Goal: Transaction & Acquisition: Book appointment/travel/reservation

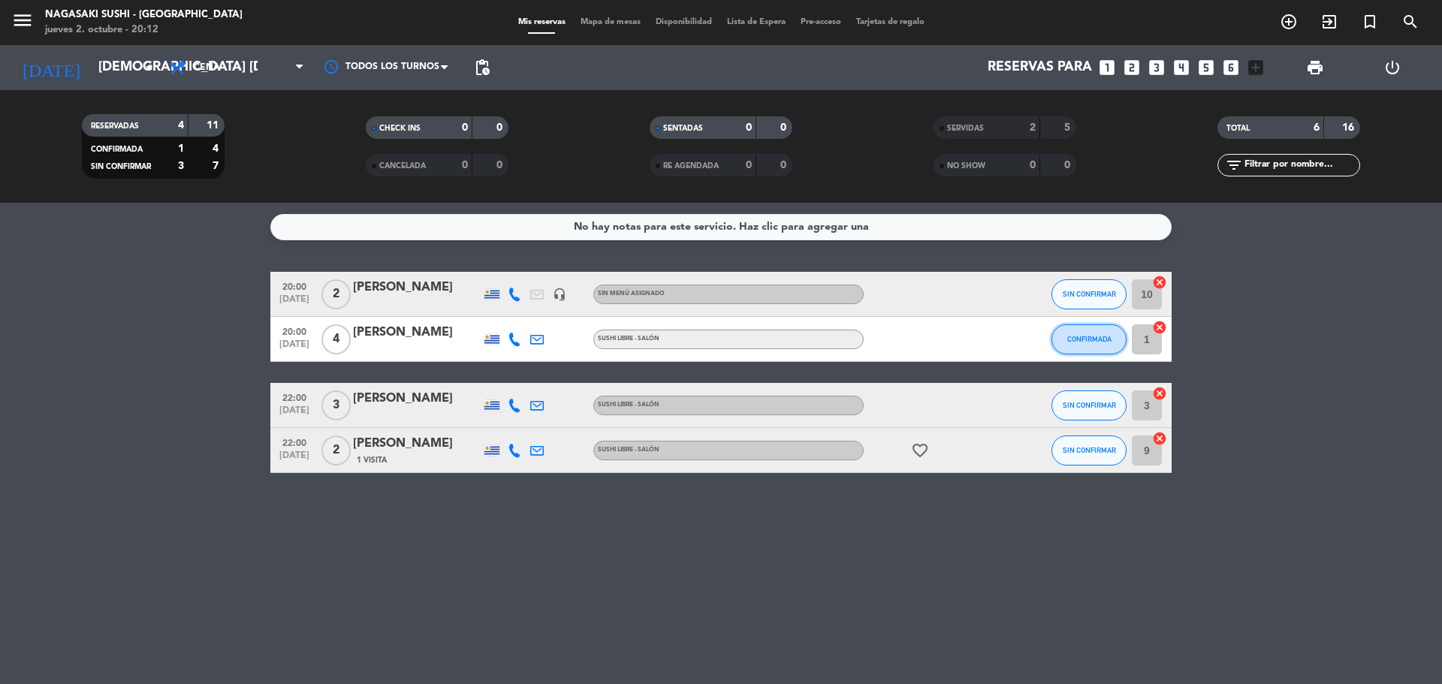
click at [1108, 336] on span "CONFIRMADA" at bounding box center [1089, 339] width 44 height 8
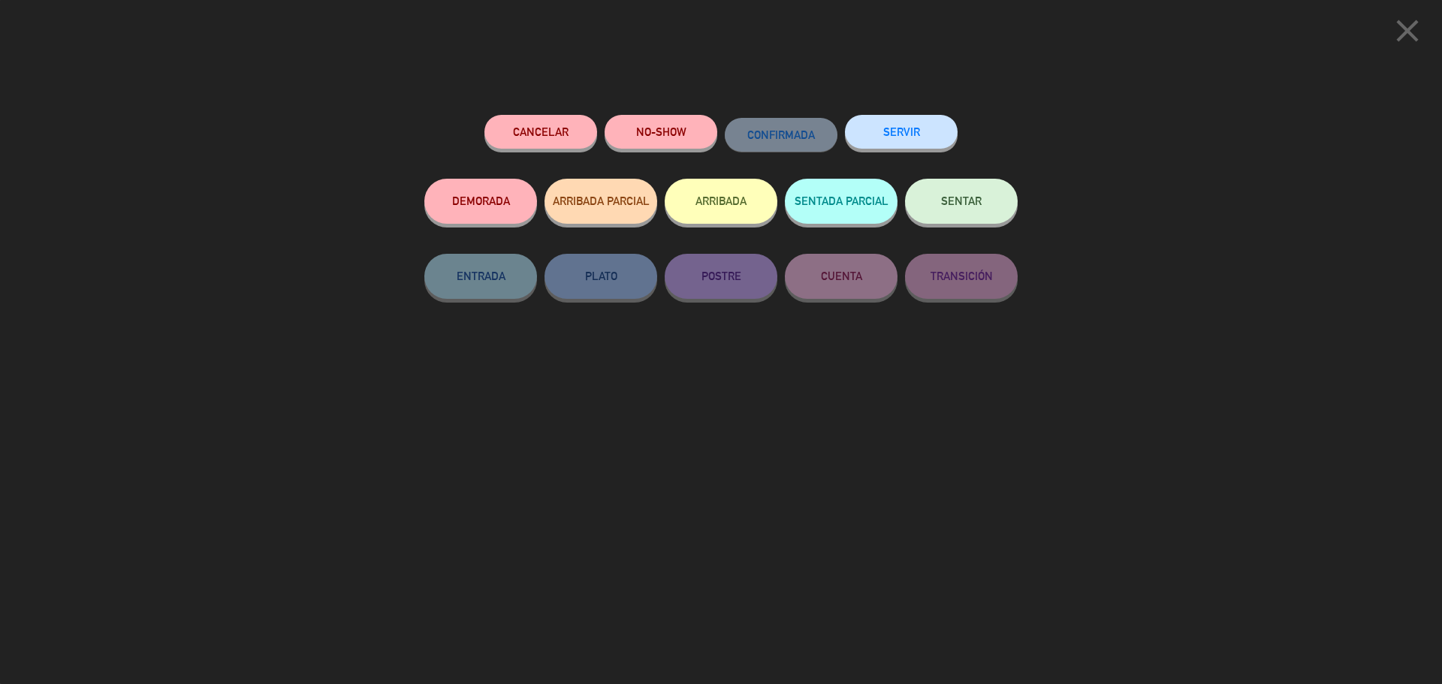
click at [924, 137] on button "SERVIR" at bounding box center [901, 132] width 113 height 34
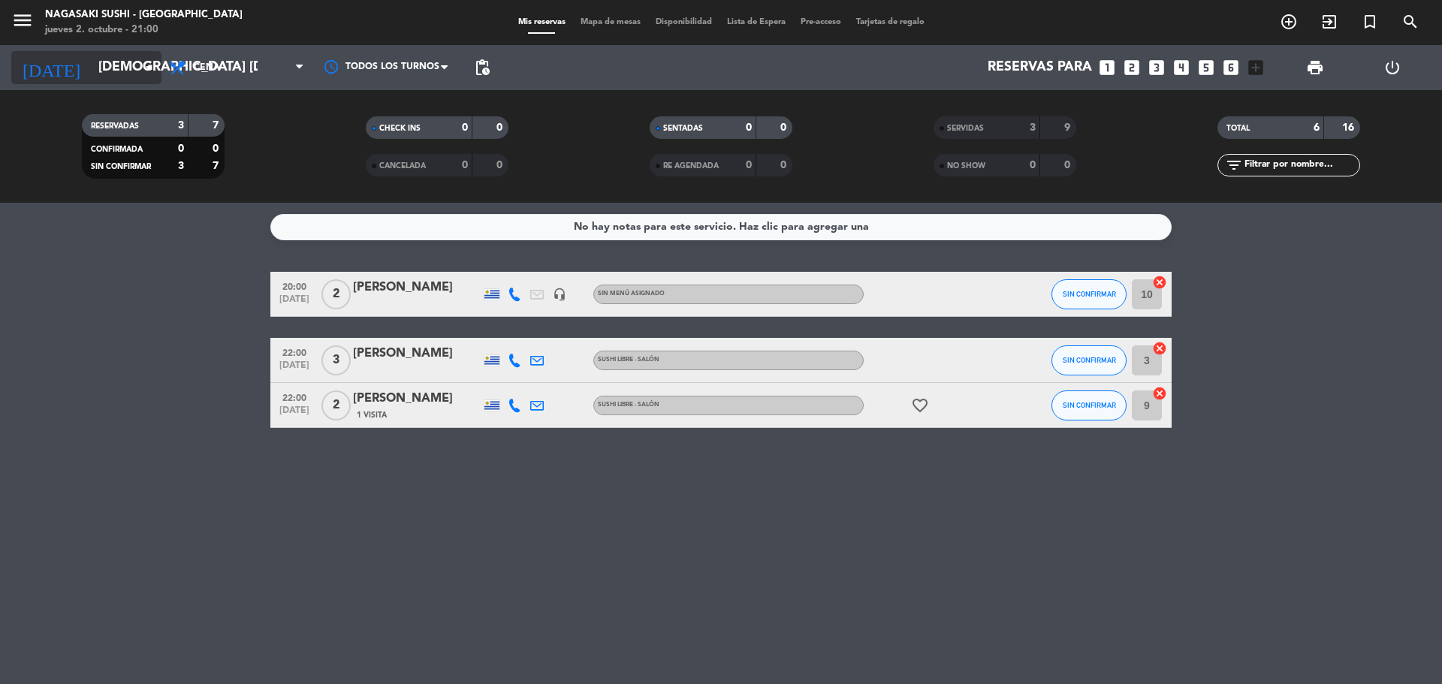
click at [91, 69] on input "[DEMOGRAPHIC_DATA] [DATE]" at bounding box center [178, 68] width 174 height 30
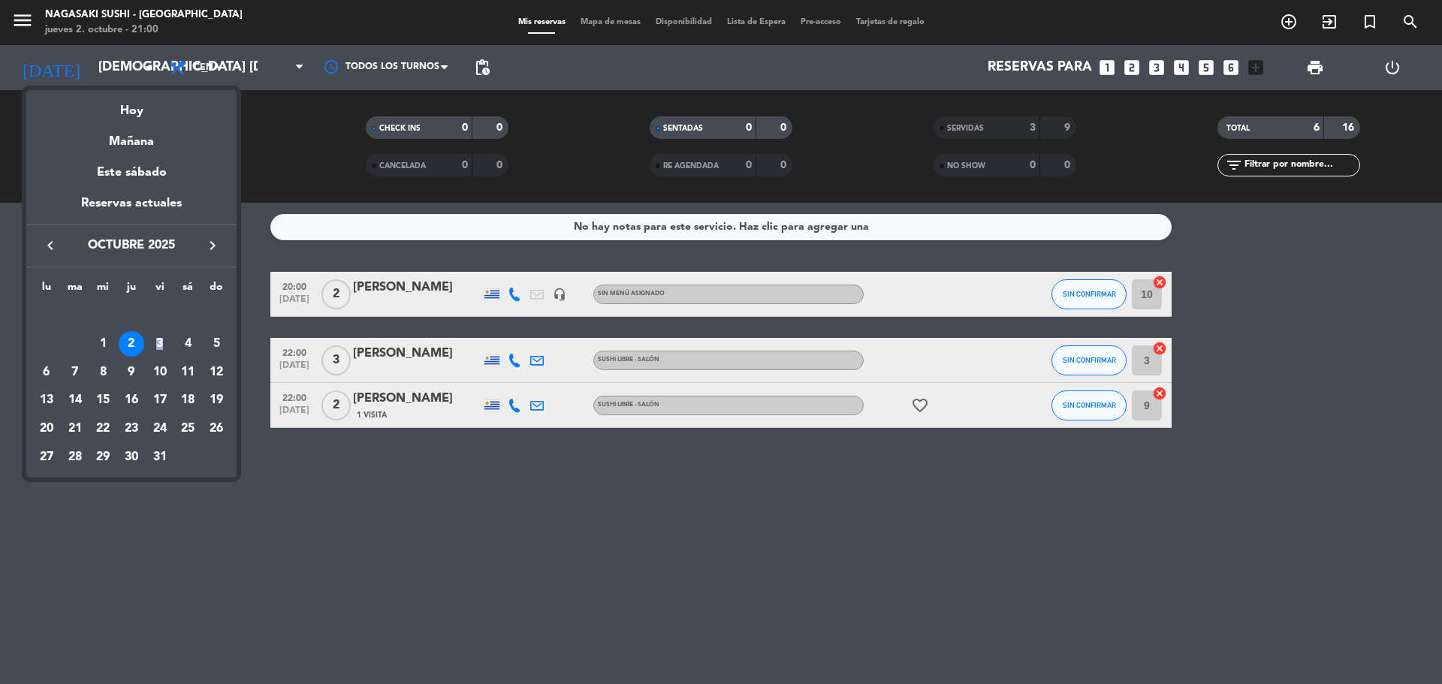
click at [160, 345] on div "3" at bounding box center [160, 344] width 26 height 26
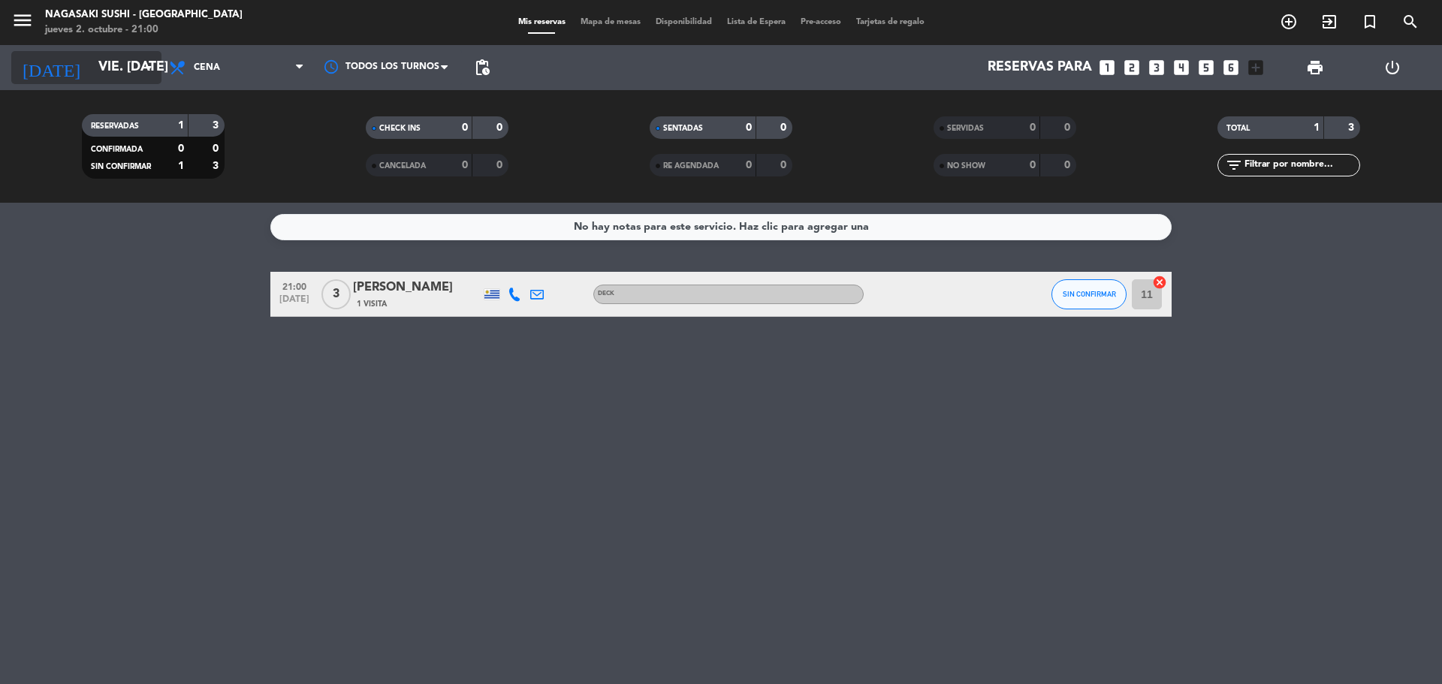
click at [91, 68] on input "vie. [DATE]" at bounding box center [178, 68] width 174 height 30
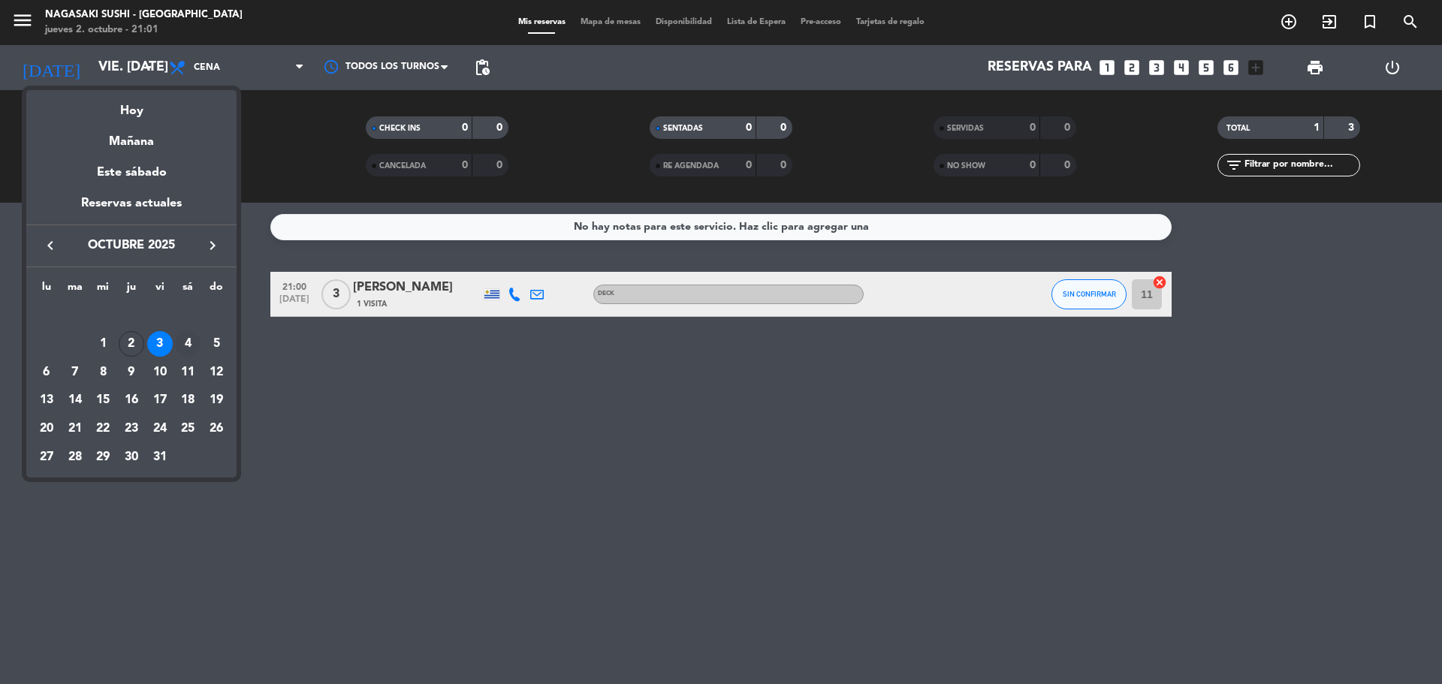
click at [191, 341] on div "4" at bounding box center [188, 344] width 26 height 26
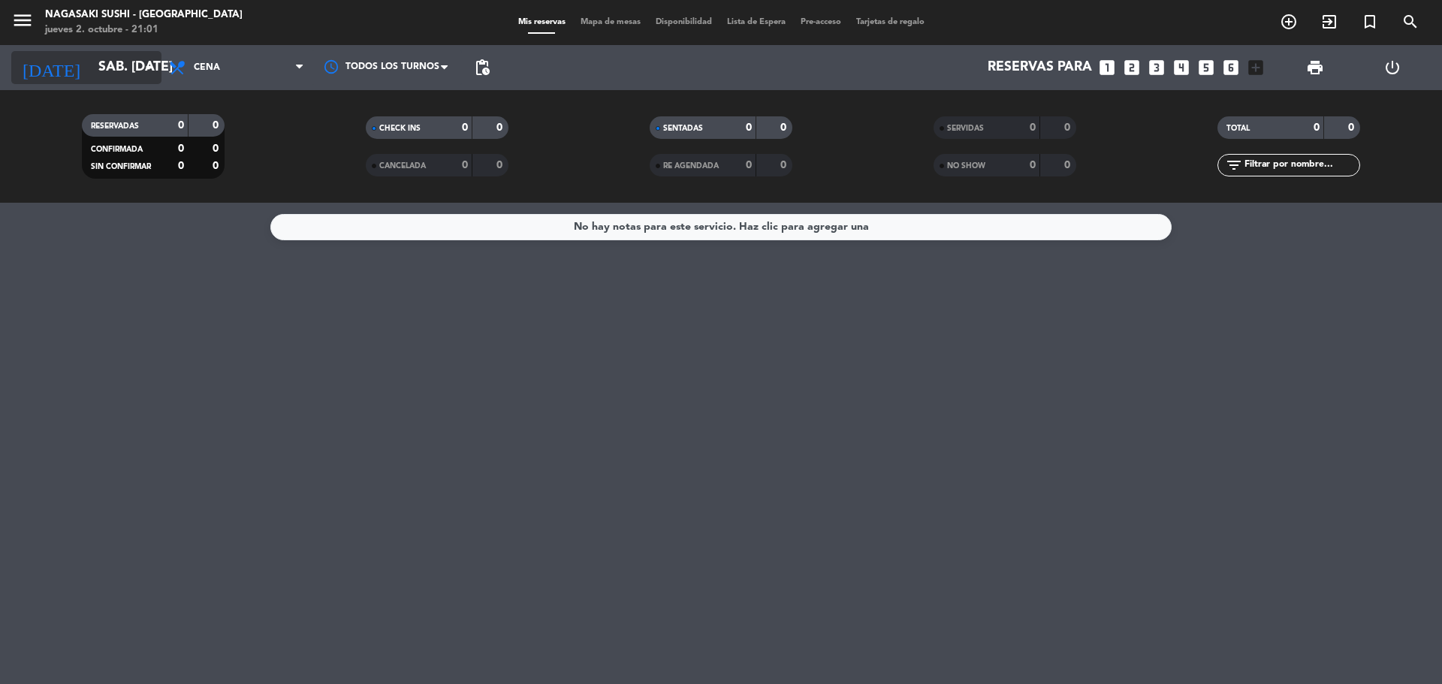
click at [29, 65] on icon "[DATE]" at bounding box center [51, 67] width 80 height 33
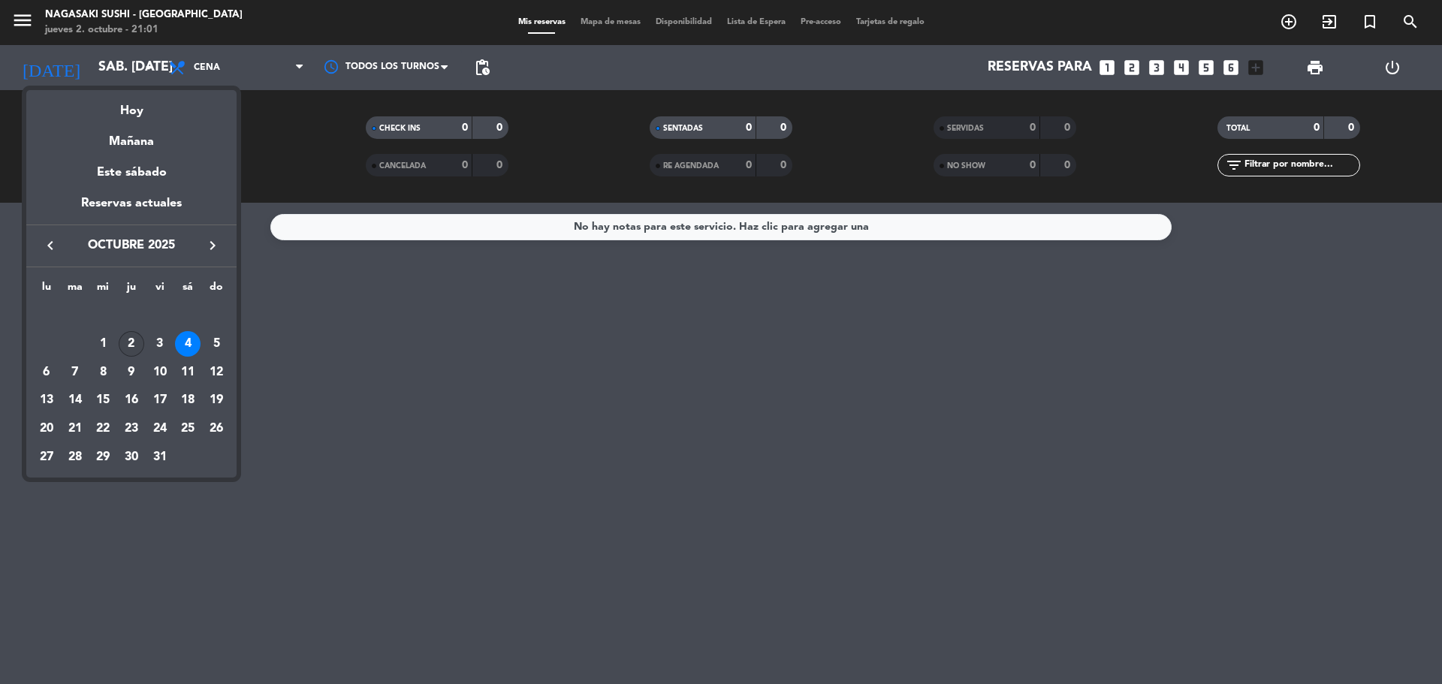
click at [139, 344] on div "2" at bounding box center [132, 344] width 26 height 26
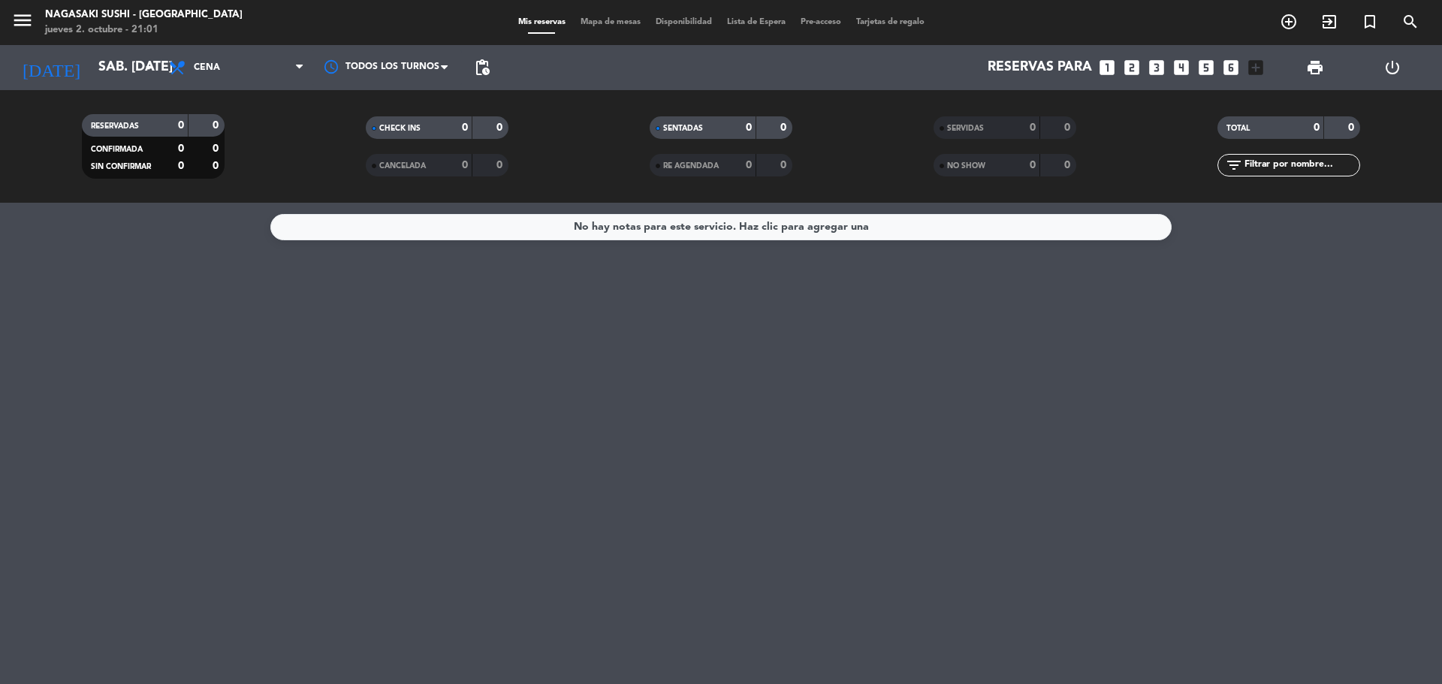
type input "[DEMOGRAPHIC_DATA] [DATE]"
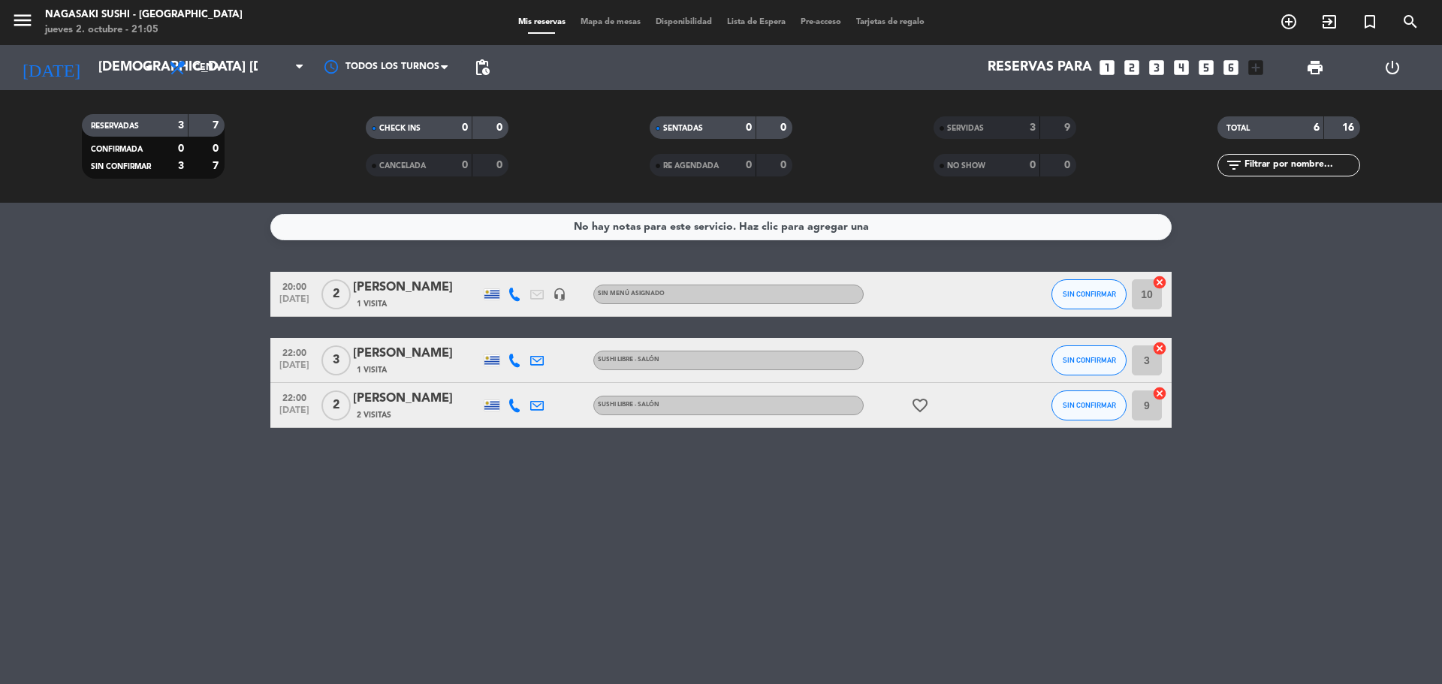
click at [1422, 312] on bookings-row "20:00 [DATE] 2 [PERSON_NAME] 1 Visita headset_mic Sin menú asignado SIN CONFIRM…" at bounding box center [721, 350] width 1442 height 156
click at [1288, 25] on icon "add_circle_outline" at bounding box center [1289, 22] width 18 height 18
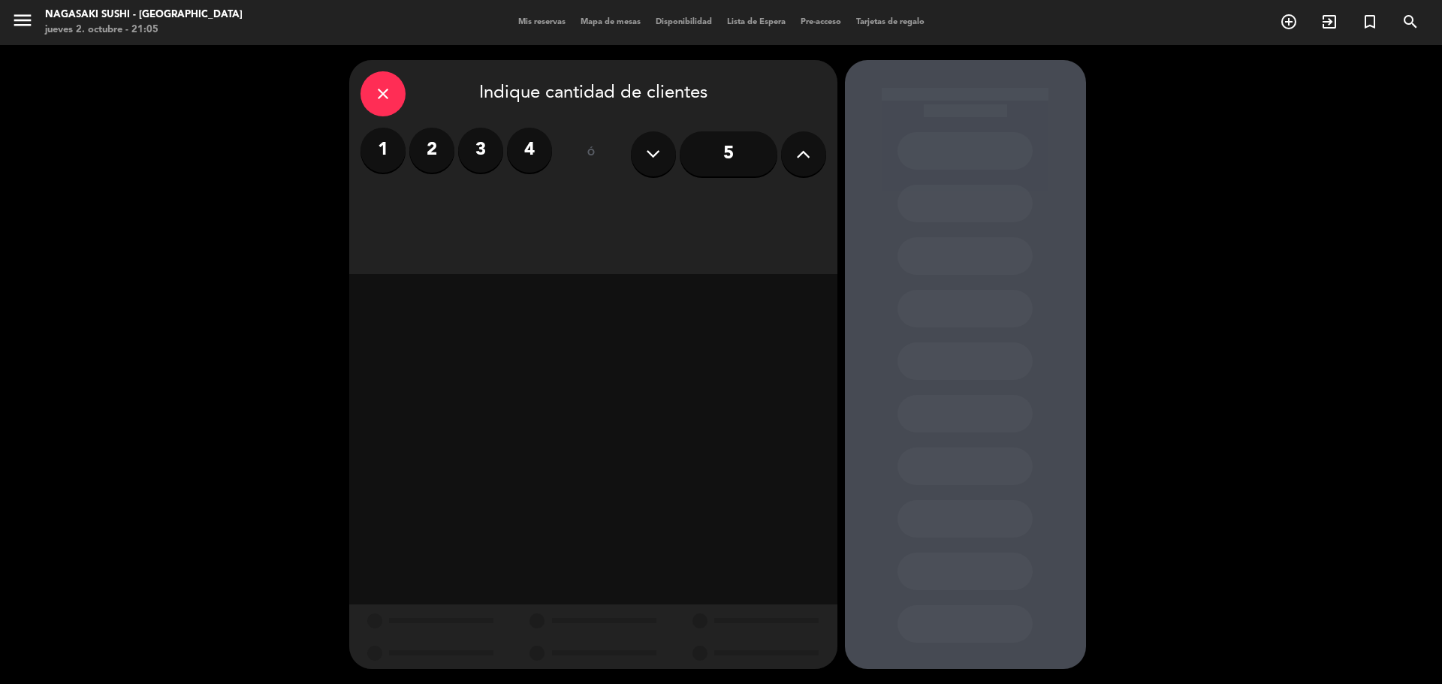
click at [719, 145] on input "5" at bounding box center [729, 153] width 98 height 45
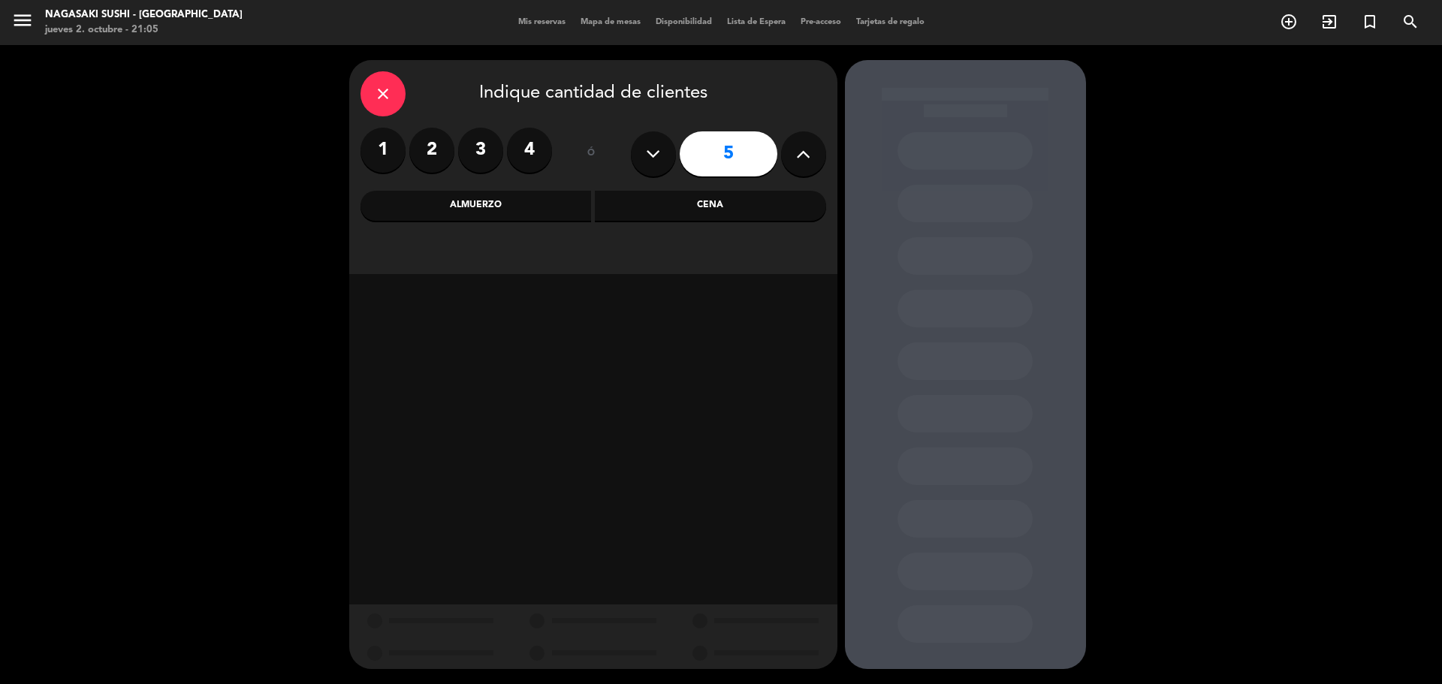
click at [721, 198] on div "Cena" at bounding box center [710, 206] width 231 height 30
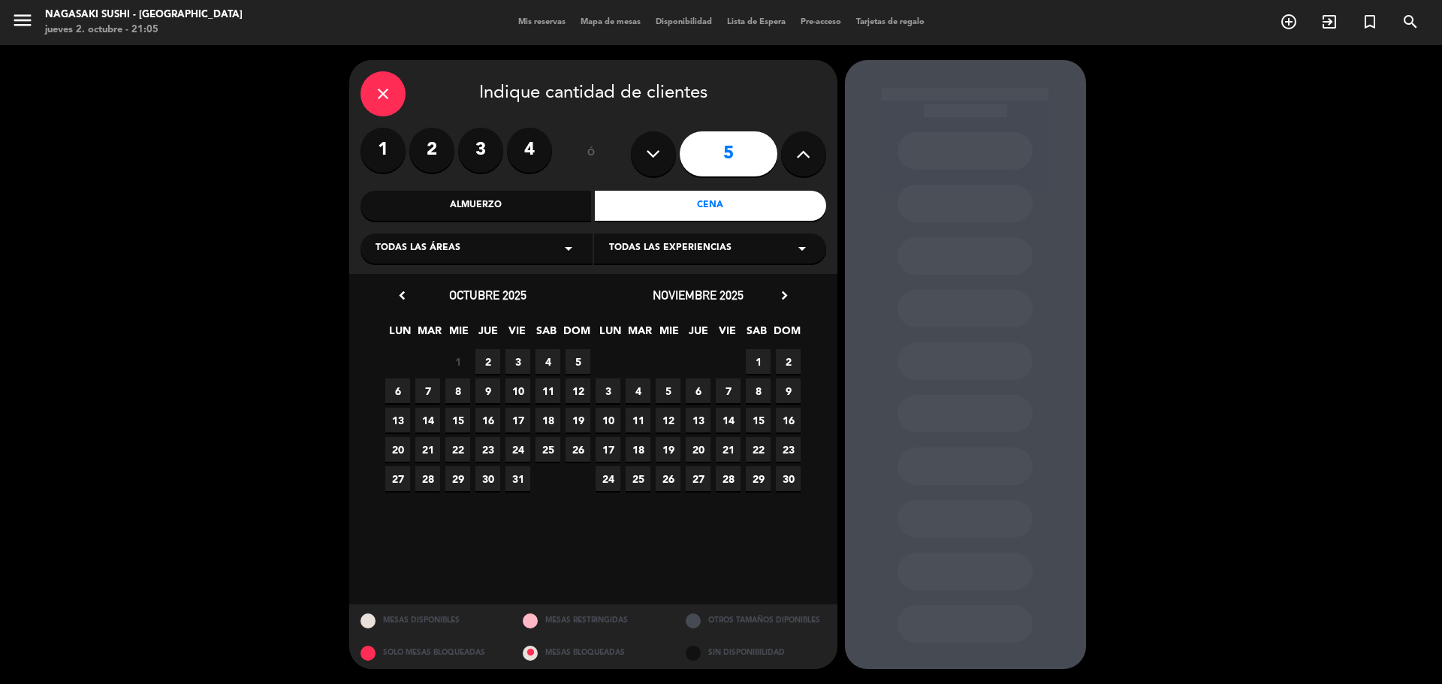
click at [517, 360] on span "3" at bounding box center [517, 361] width 25 height 25
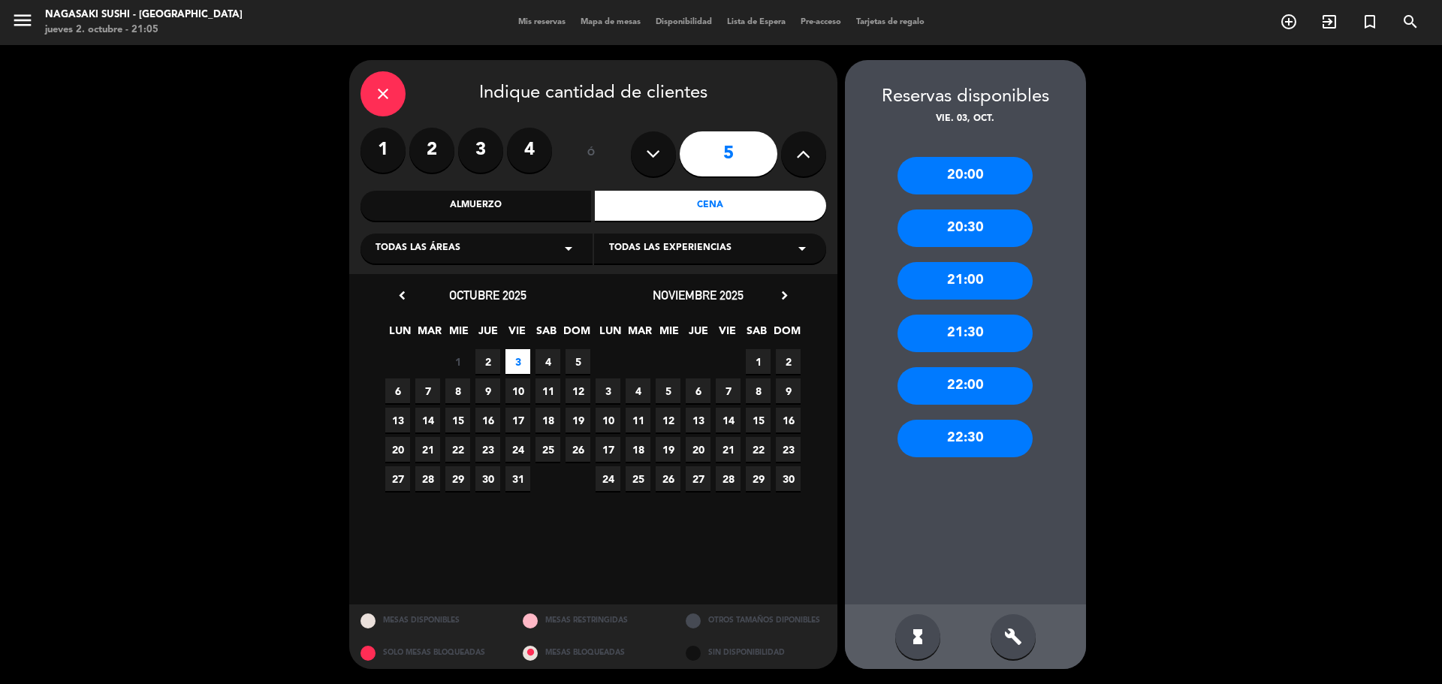
click at [951, 274] on div "21:00" at bounding box center [964, 281] width 135 height 38
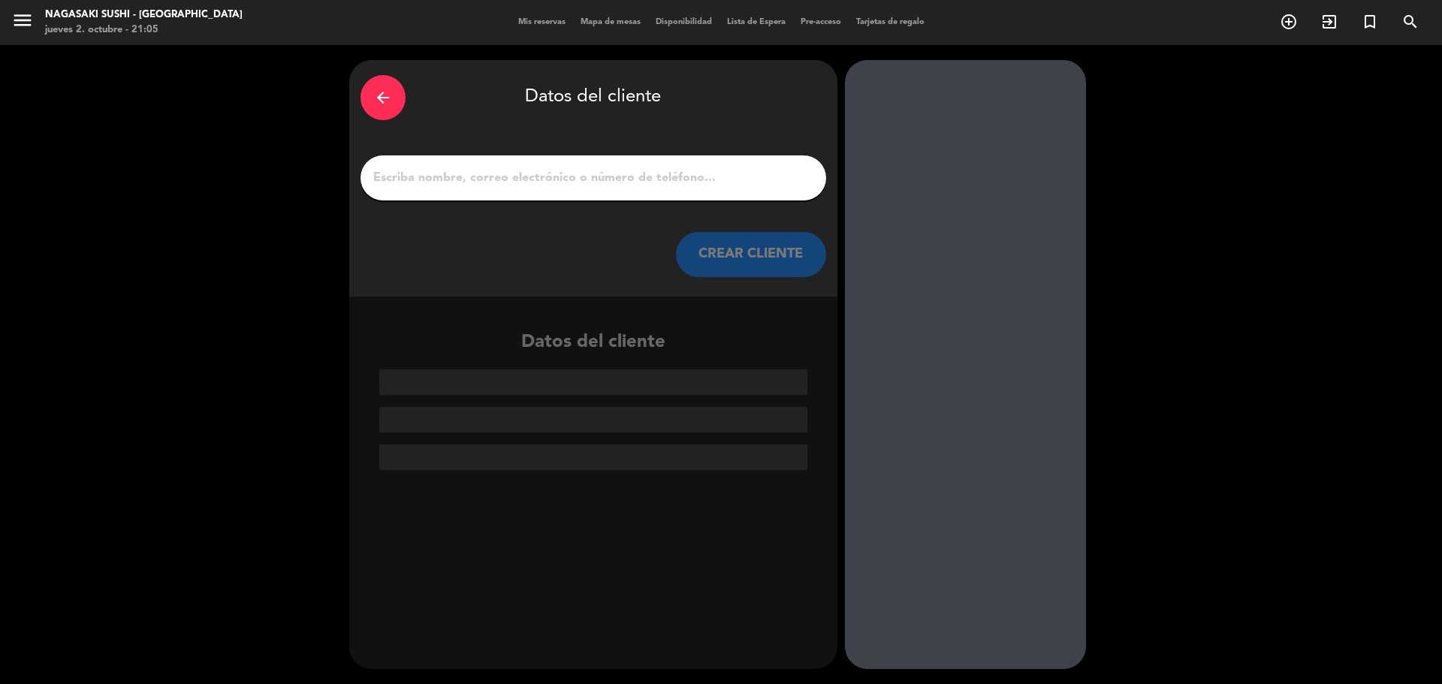
click at [616, 175] on input "1" at bounding box center [593, 177] width 443 height 21
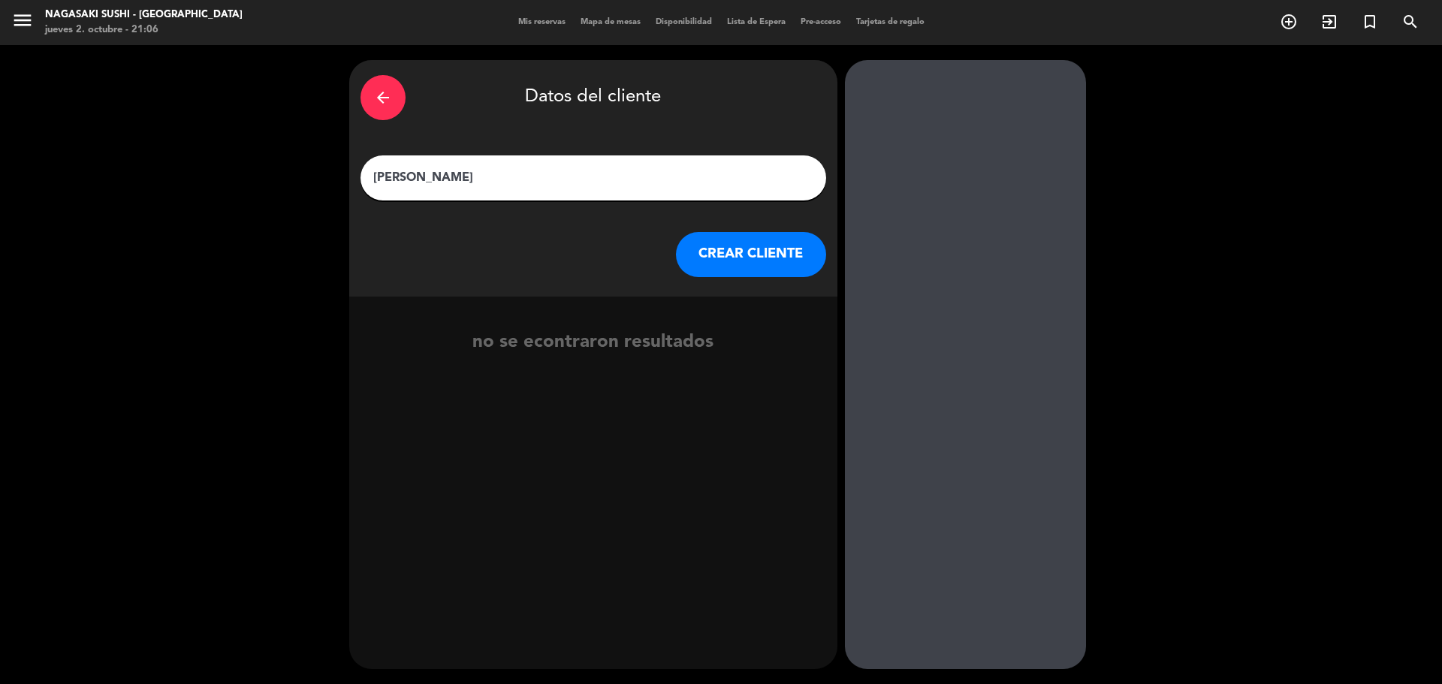
type input "[PERSON_NAME]"
click at [730, 256] on button "CREAR CLIENTE" at bounding box center [751, 254] width 150 height 45
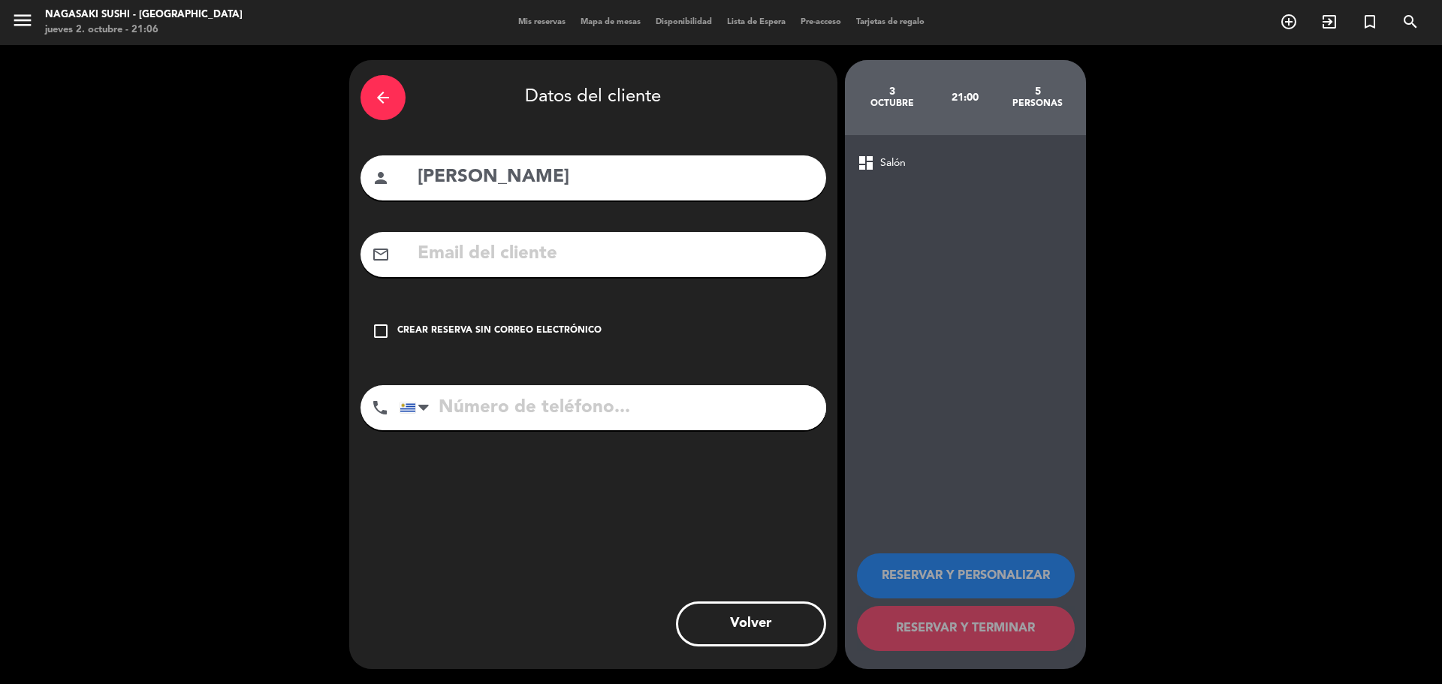
click at [384, 331] on icon "check_box_outline_blank" at bounding box center [381, 331] width 18 height 18
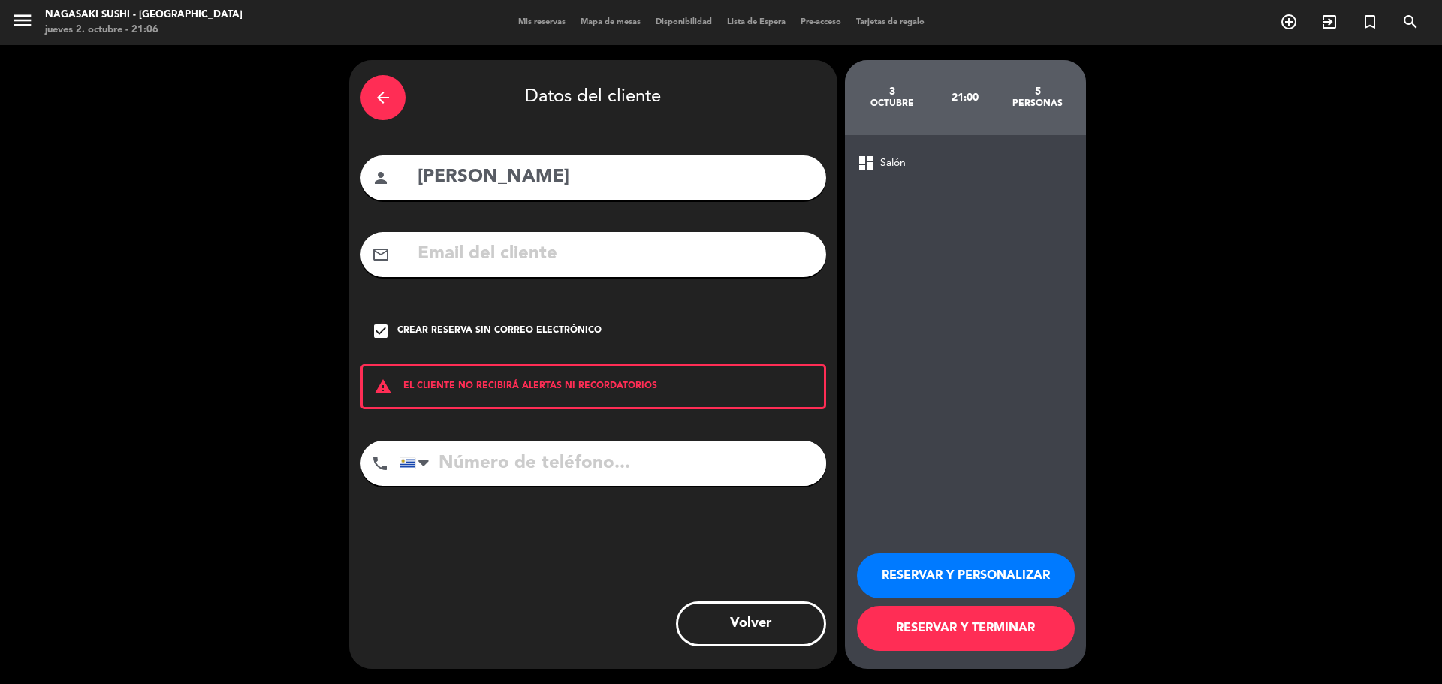
click at [1323, 286] on div "arrow_back Datos del cliente person [PERSON_NAME] mail_outline check_box Crear …" at bounding box center [721, 364] width 1442 height 639
click at [526, 466] on input "tel" at bounding box center [613, 463] width 427 height 45
paste input "[PHONE_NUMBER]"
type input "[PHONE_NUMBER]"
click at [901, 570] on button "RESERVAR Y PERSONALIZAR" at bounding box center [966, 575] width 218 height 45
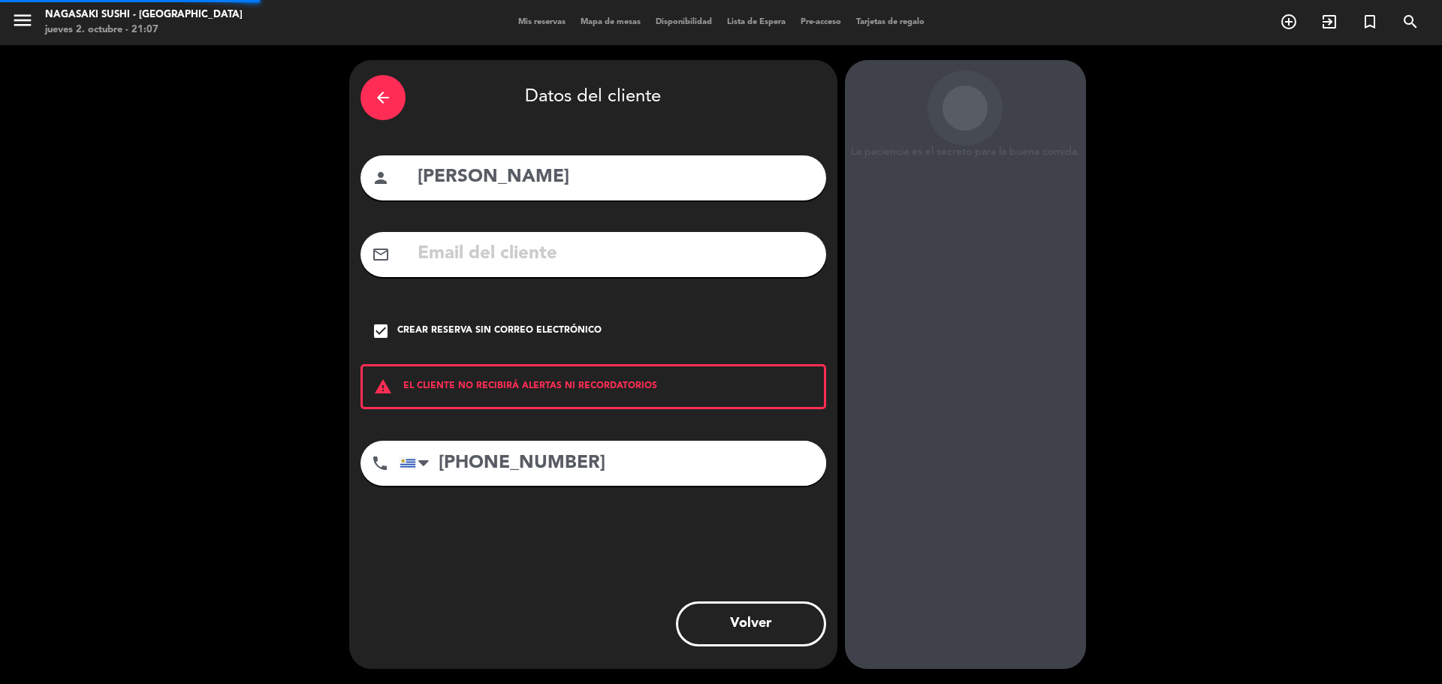
click at [901, 570] on div "La paciencia es el secreto para la buena comida. 3 octubre 21:00 5 personas das…" at bounding box center [965, 364] width 241 height 609
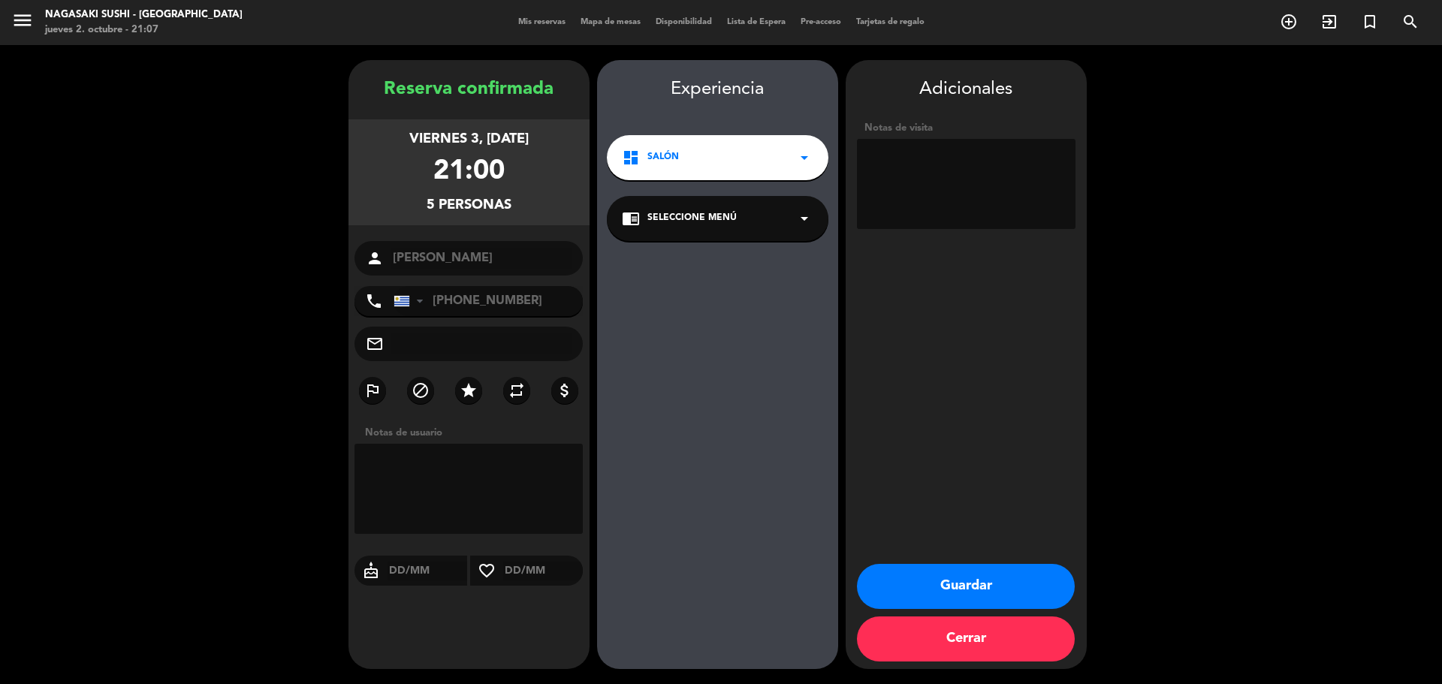
click at [959, 591] on button "Guardar" at bounding box center [966, 586] width 218 height 45
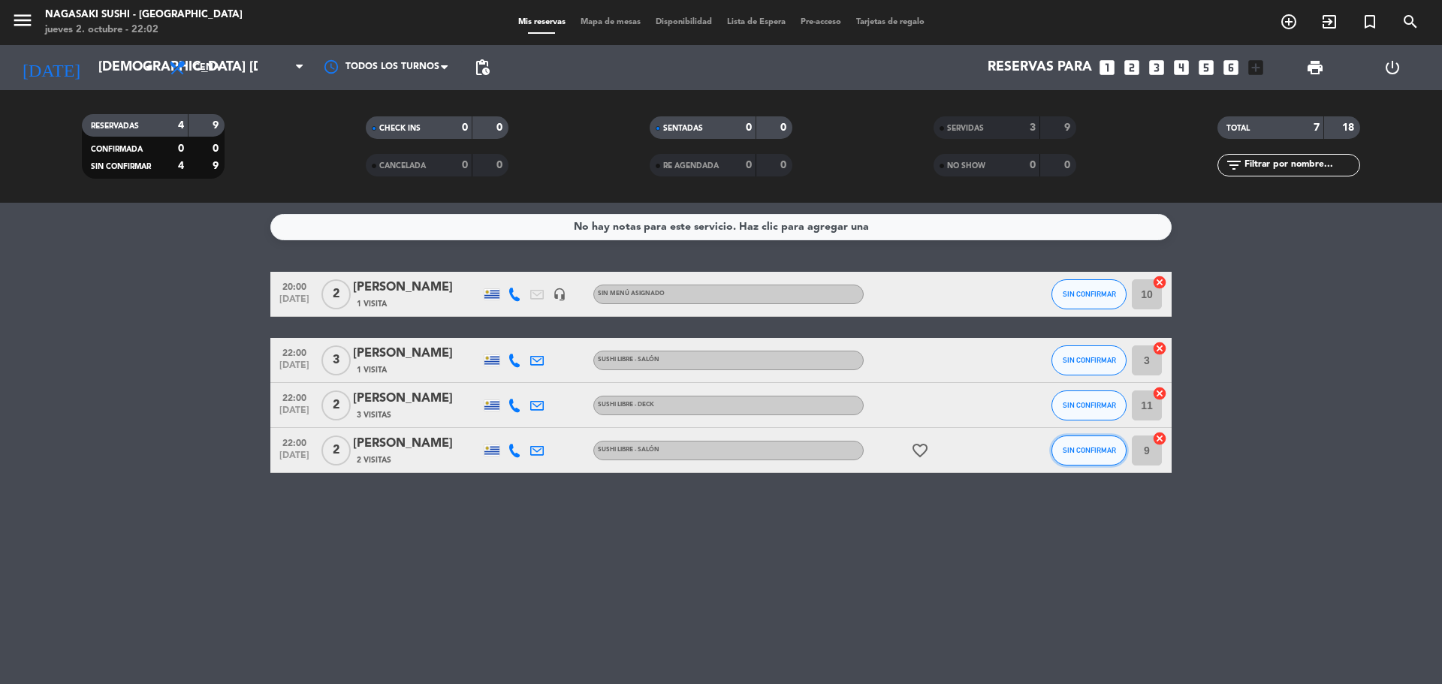
click at [1069, 454] on span "SIN CONFIRMAR" at bounding box center [1089, 450] width 53 height 8
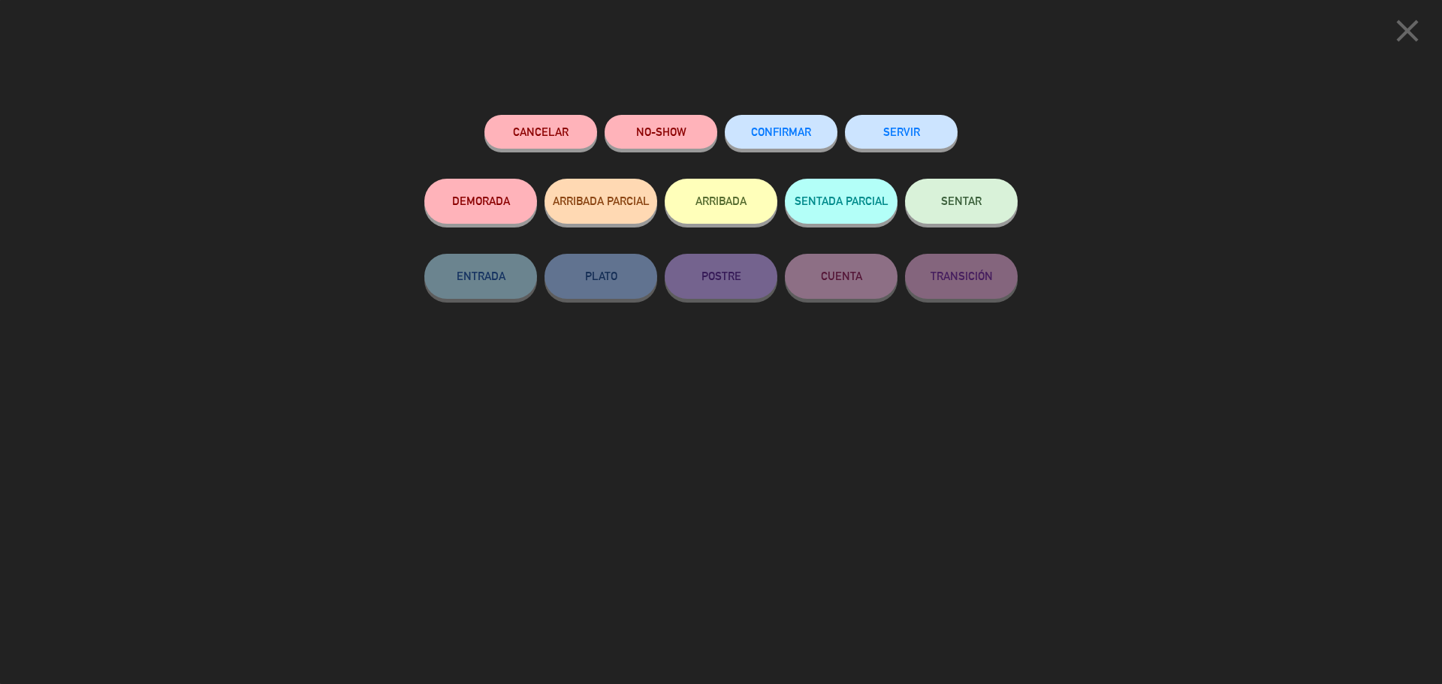
click at [933, 134] on button "SERVIR" at bounding box center [901, 132] width 113 height 34
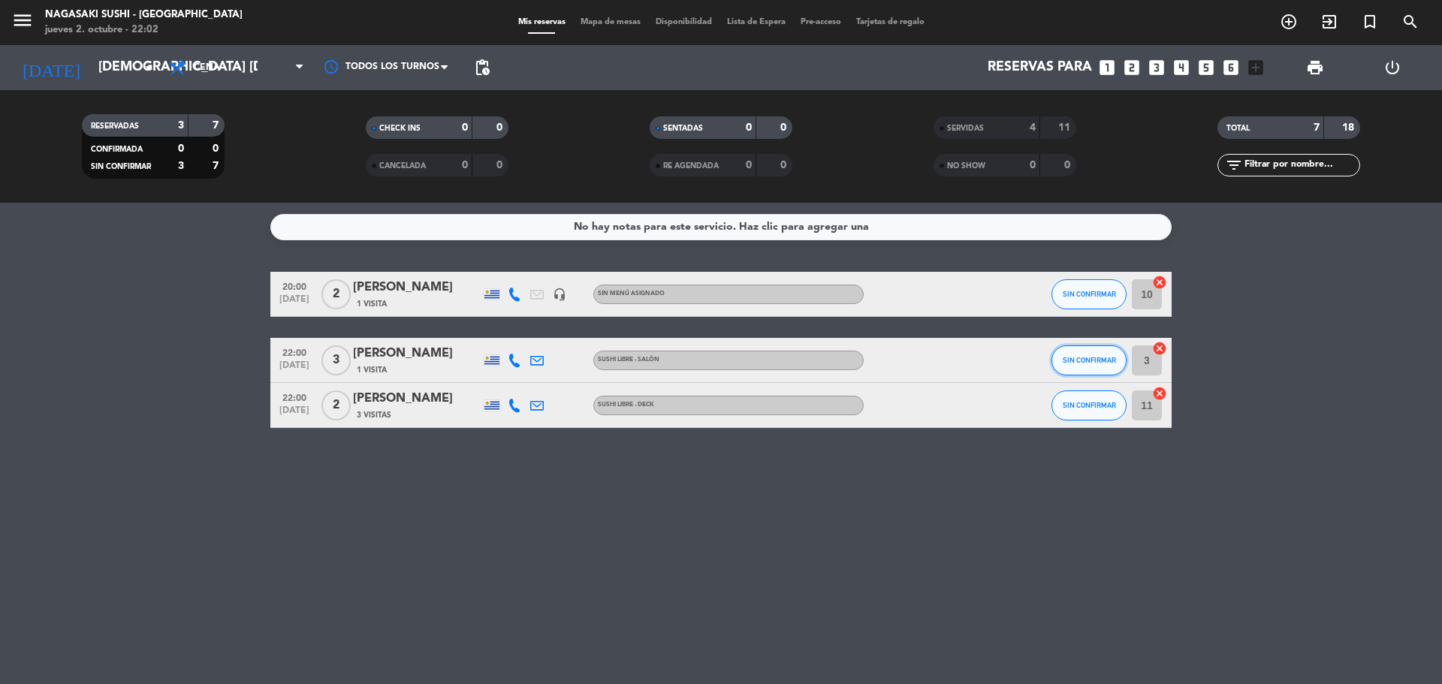
click at [1109, 366] on button "SIN CONFIRMAR" at bounding box center [1088, 360] width 75 height 30
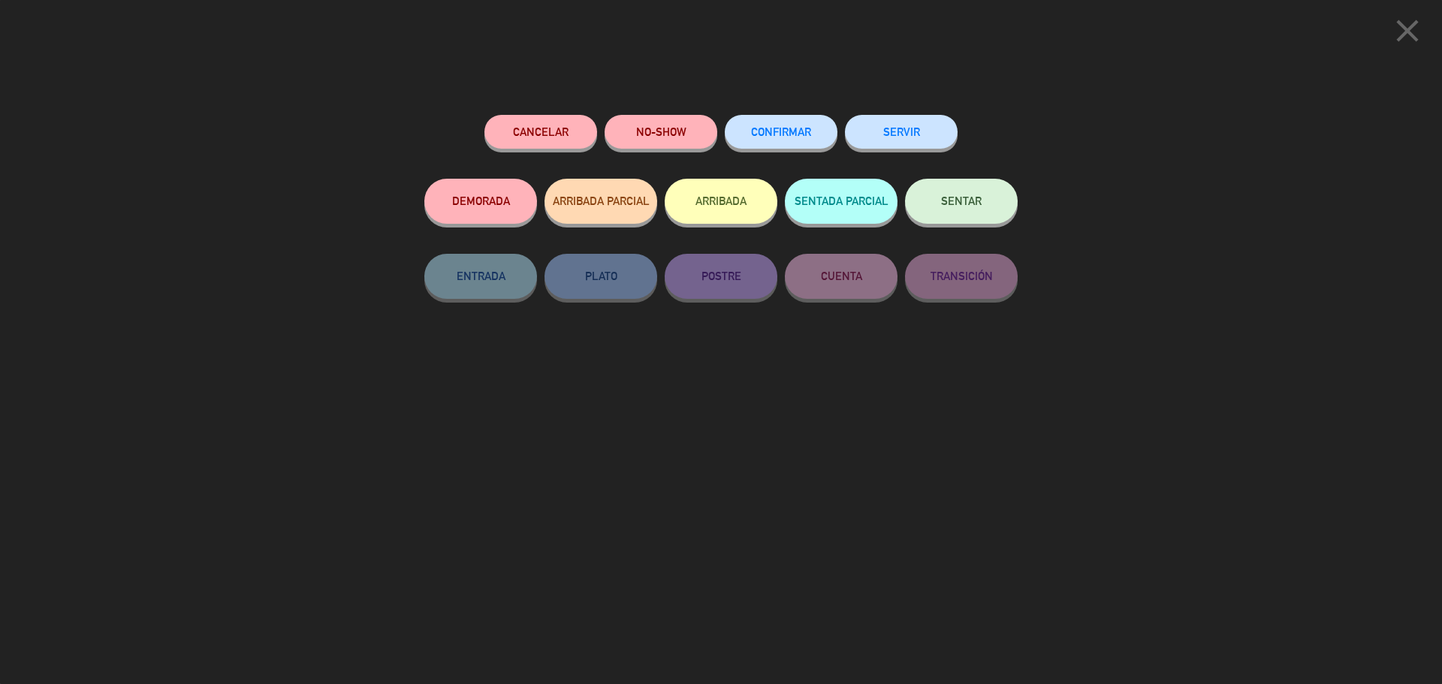
click at [893, 136] on button "SERVIR" at bounding box center [901, 132] width 113 height 34
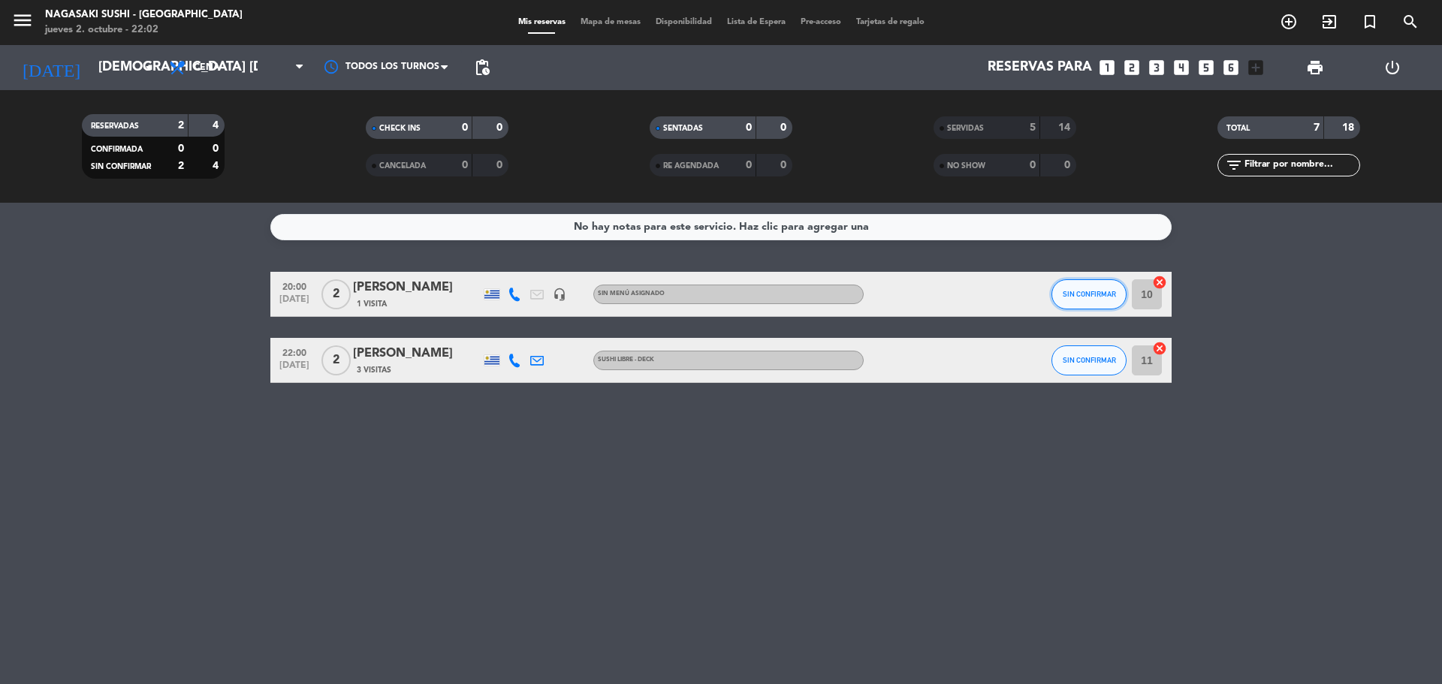
click at [1081, 299] on button "SIN CONFIRMAR" at bounding box center [1088, 294] width 75 height 30
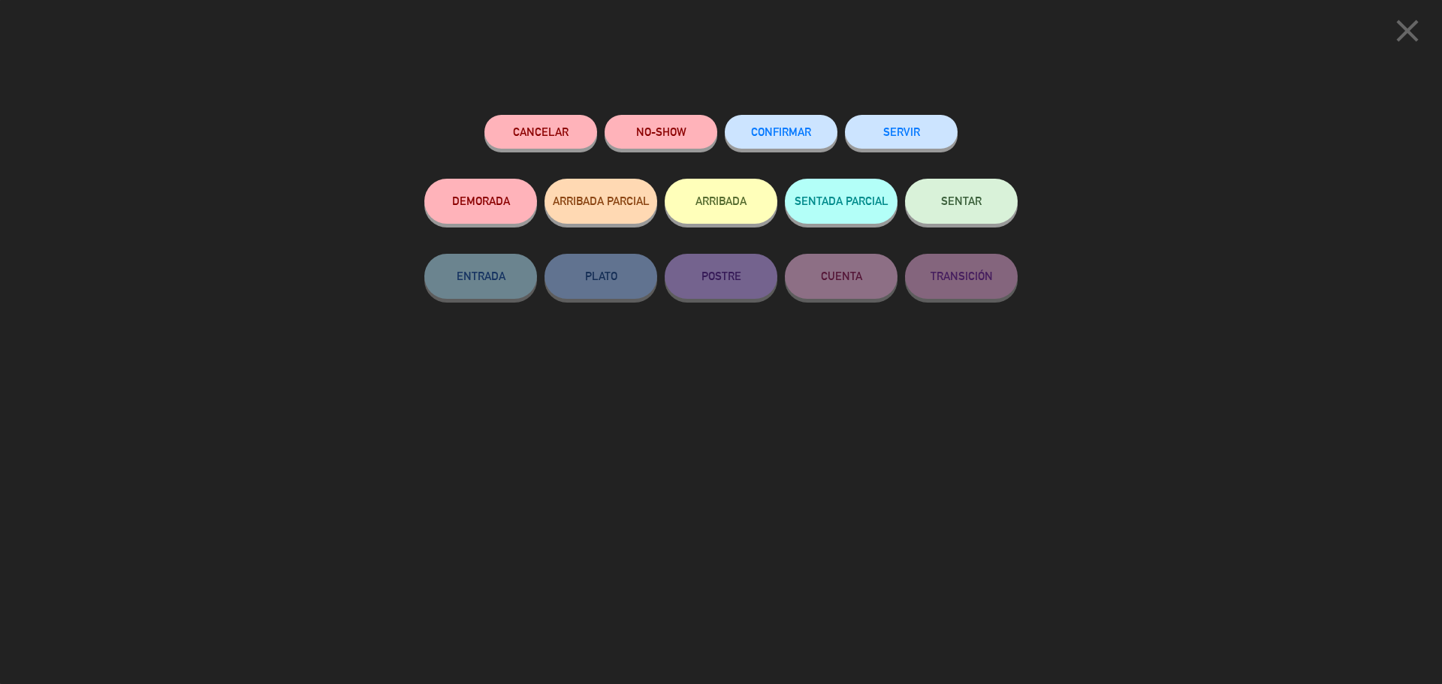
click at [918, 128] on button "SERVIR" at bounding box center [901, 132] width 113 height 34
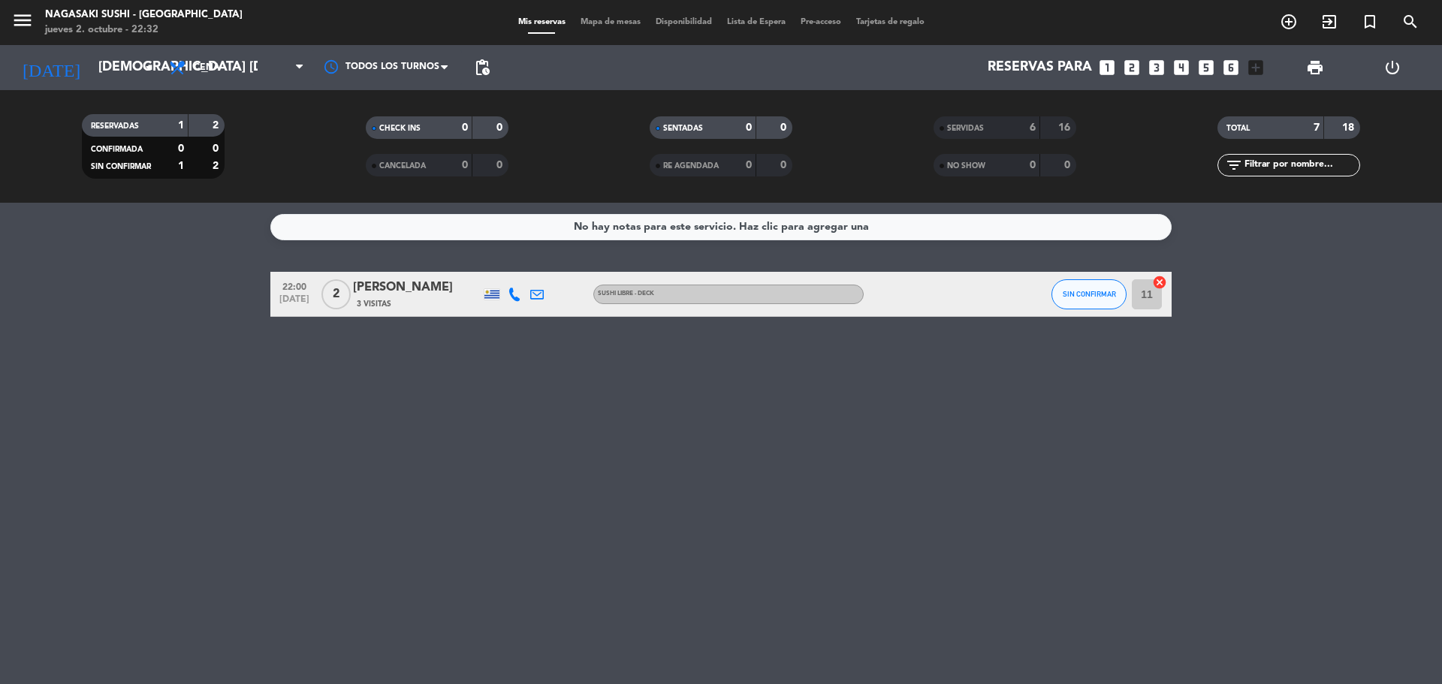
click at [1351, 273] on bookings-row "22:00 [DATE] 2 [PERSON_NAME] 3 Visitas SUSHI LIBRE - Deck SIN CONFIRMAR 11 canc…" at bounding box center [721, 294] width 1442 height 45
click at [1085, 303] on button "SIN CONFIRMAR" at bounding box center [1088, 294] width 75 height 30
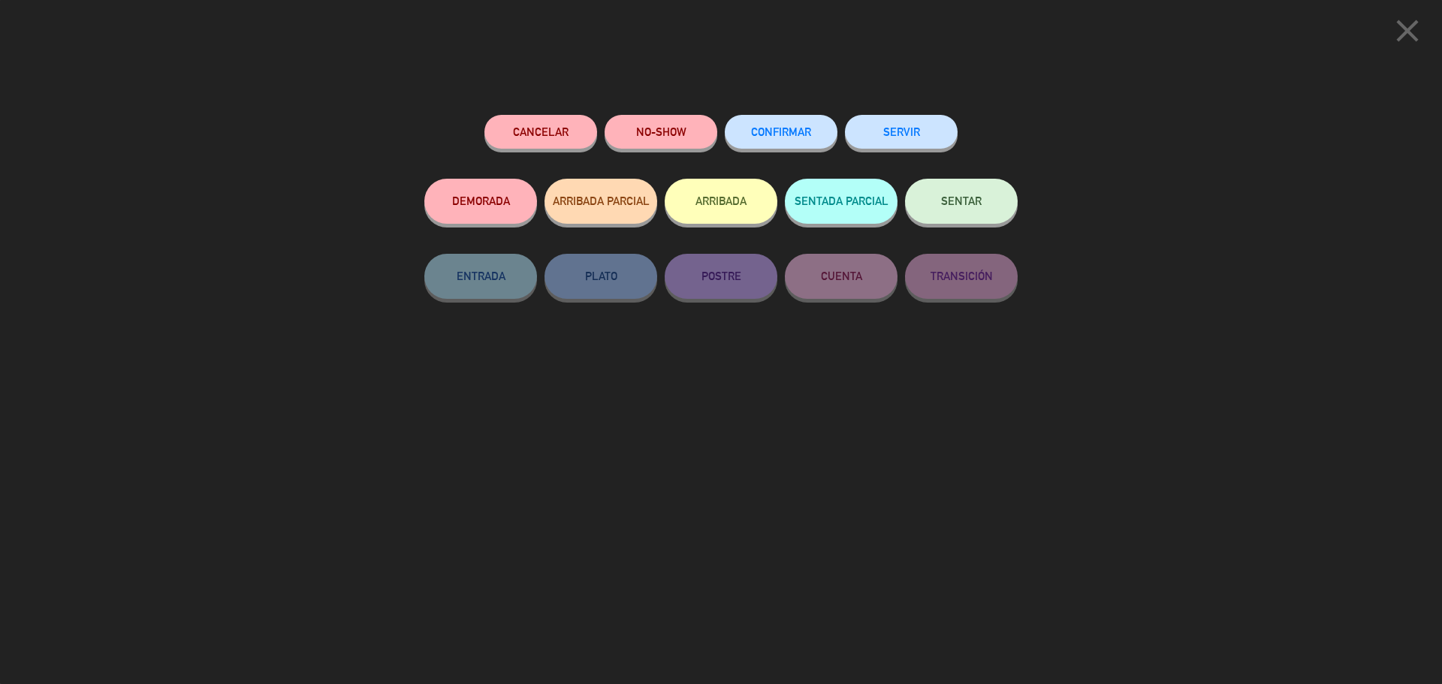
click at [924, 144] on button "SERVIR" at bounding box center [901, 132] width 113 height 34
